Goal: Task Accomplishment & Management: Use online tool/utility

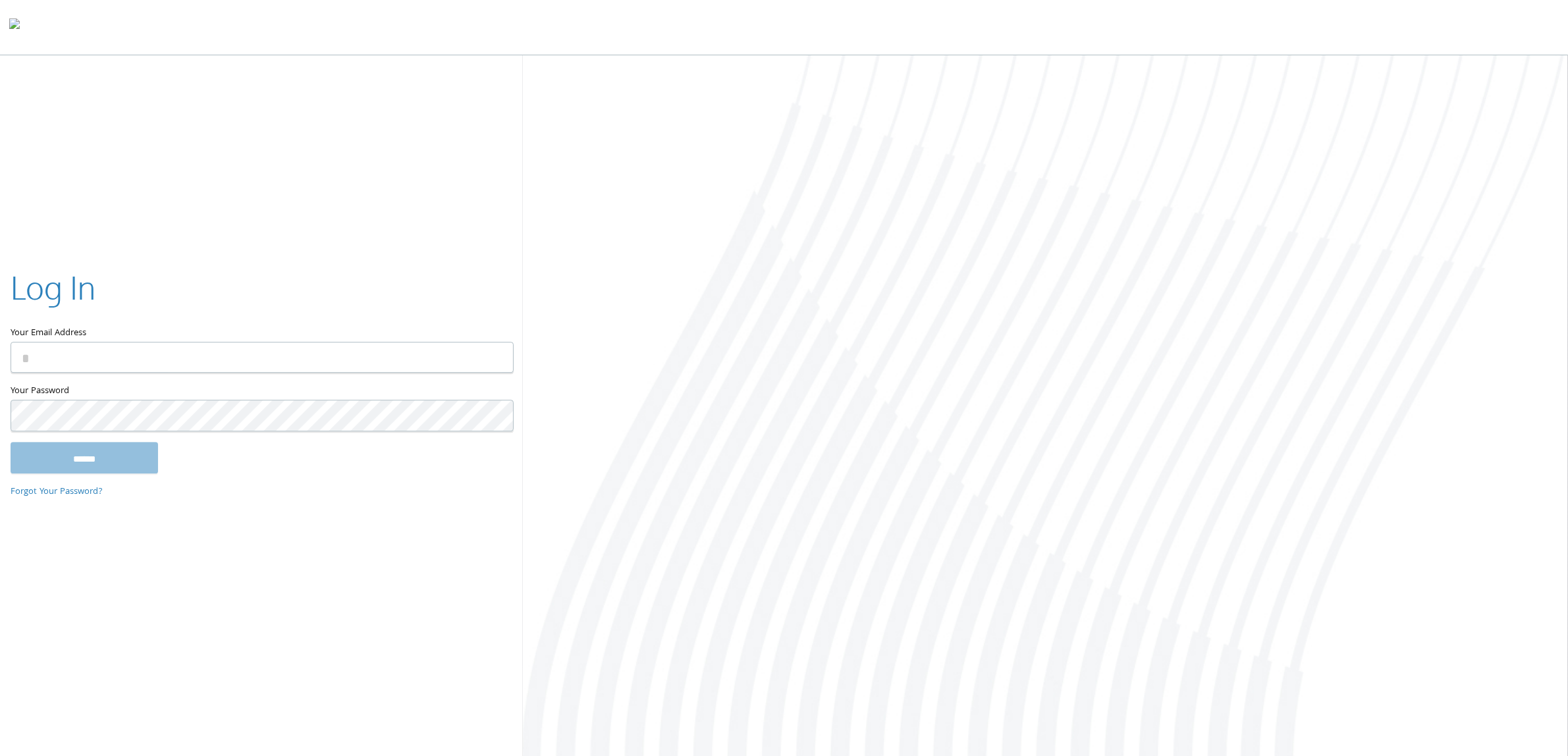
click at [497, 353] on keeper-lock "Open Keeper Popup" at bounding box center [495, 357] width 16 height 16
type input "**********"
click at [135, 453] on input "******" at bounding box center [84, 458] width 148 height 31
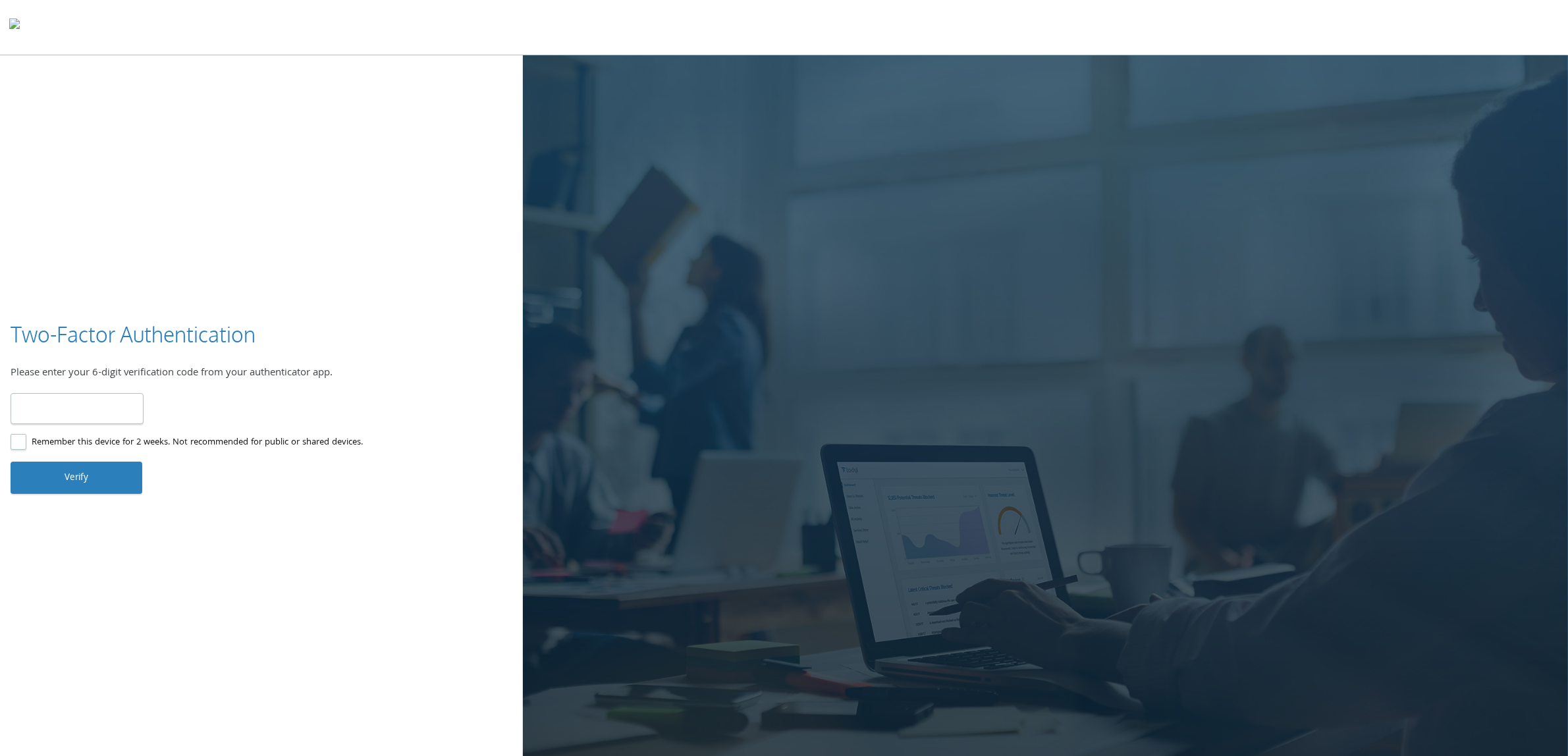
type input "******"
